Goal: Obtain resource: Obtain resource

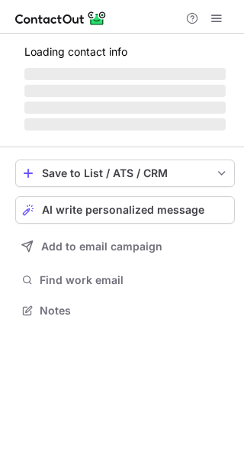
scroll to position [295, 244]
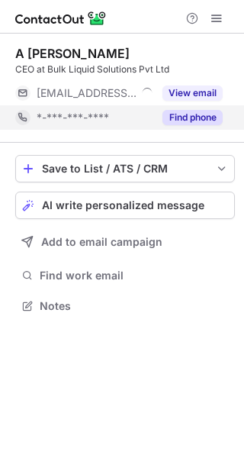
click at [193, 121] on button "Find phone" at bounding box center [193, 117] width 60 height 15
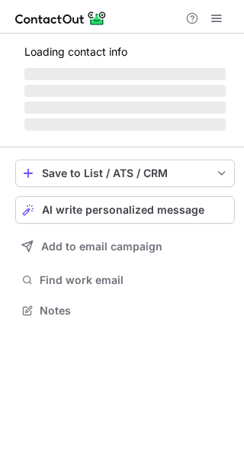
scroll to position [295, 244]
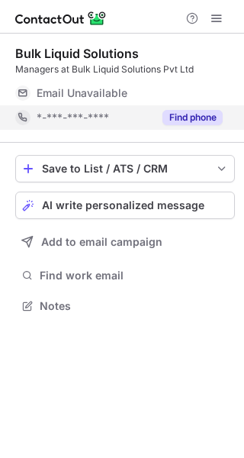
click at [181, 118] on button "Find phone" at bounding box center [193, 117] width 60 height 15
